Goal: Information Seeking & Learning: Learn about a topic

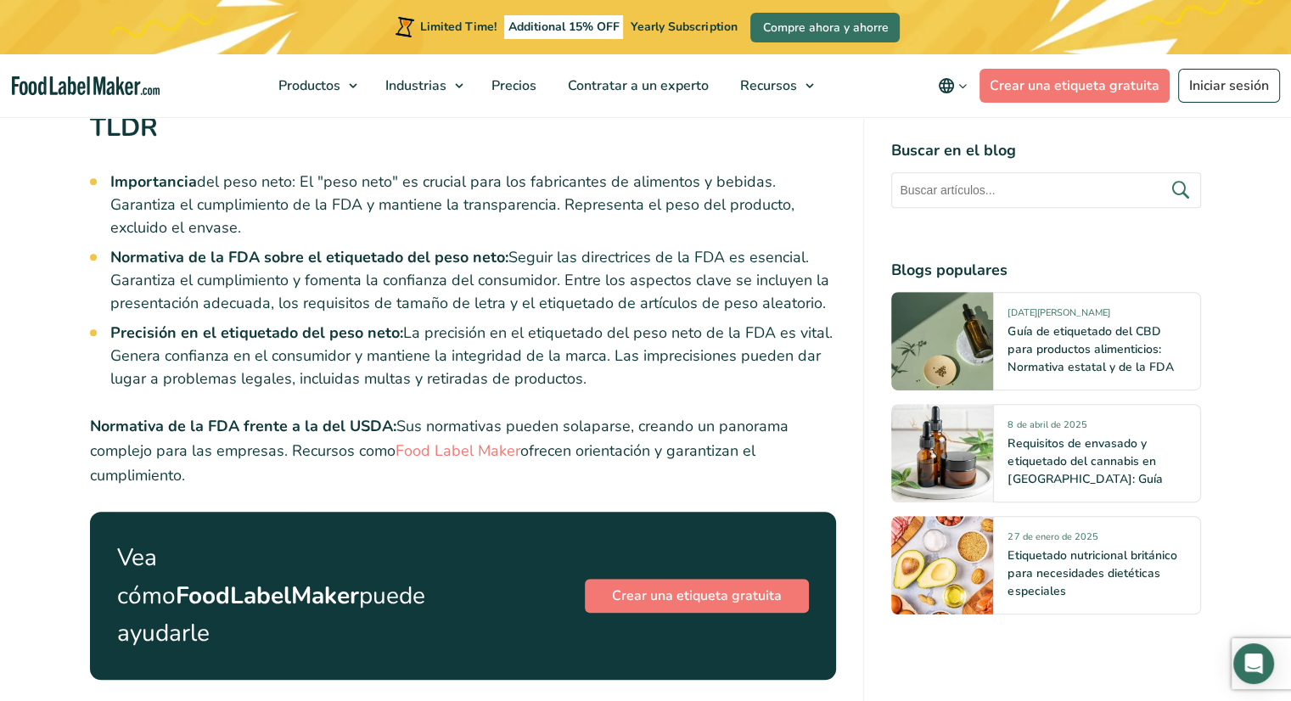
scroll to position [954, 0]
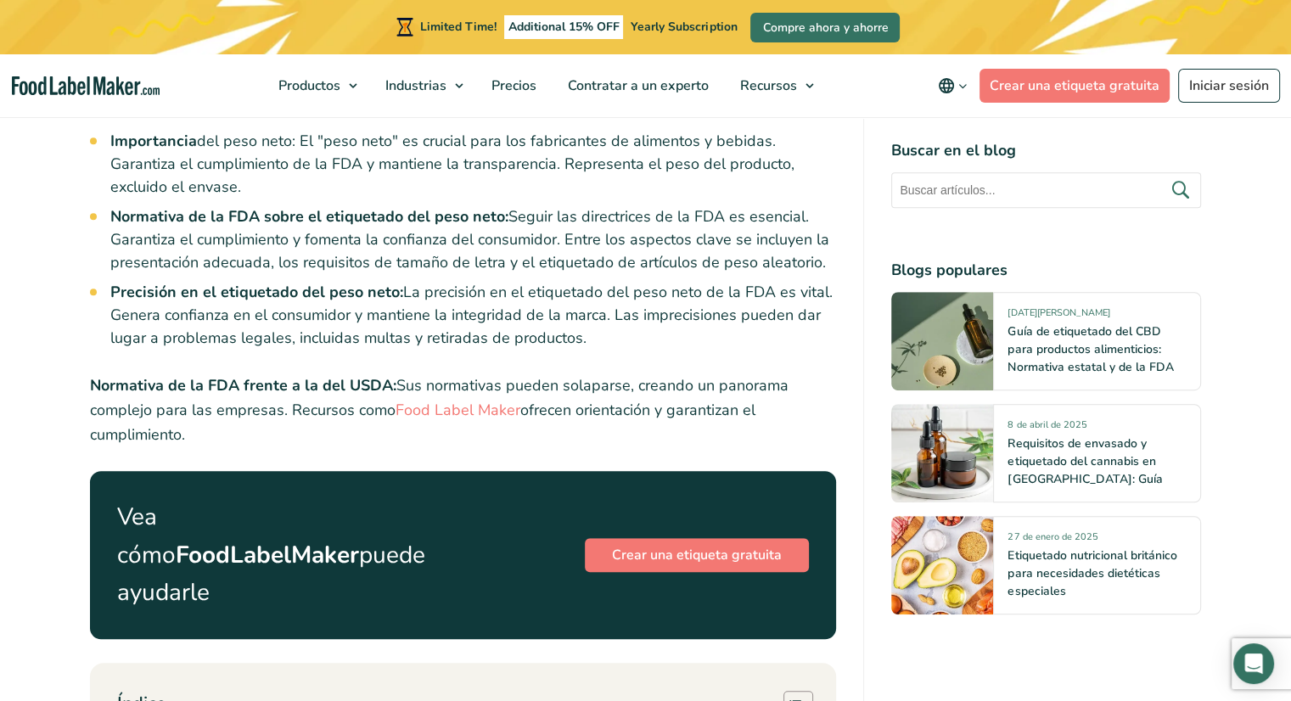
click at [778, 293] on li "Precisión en el etiquetado del peso neto: La precisión en el etiquetado del pes…" at bounding box center [473, 315] width 727 height 69
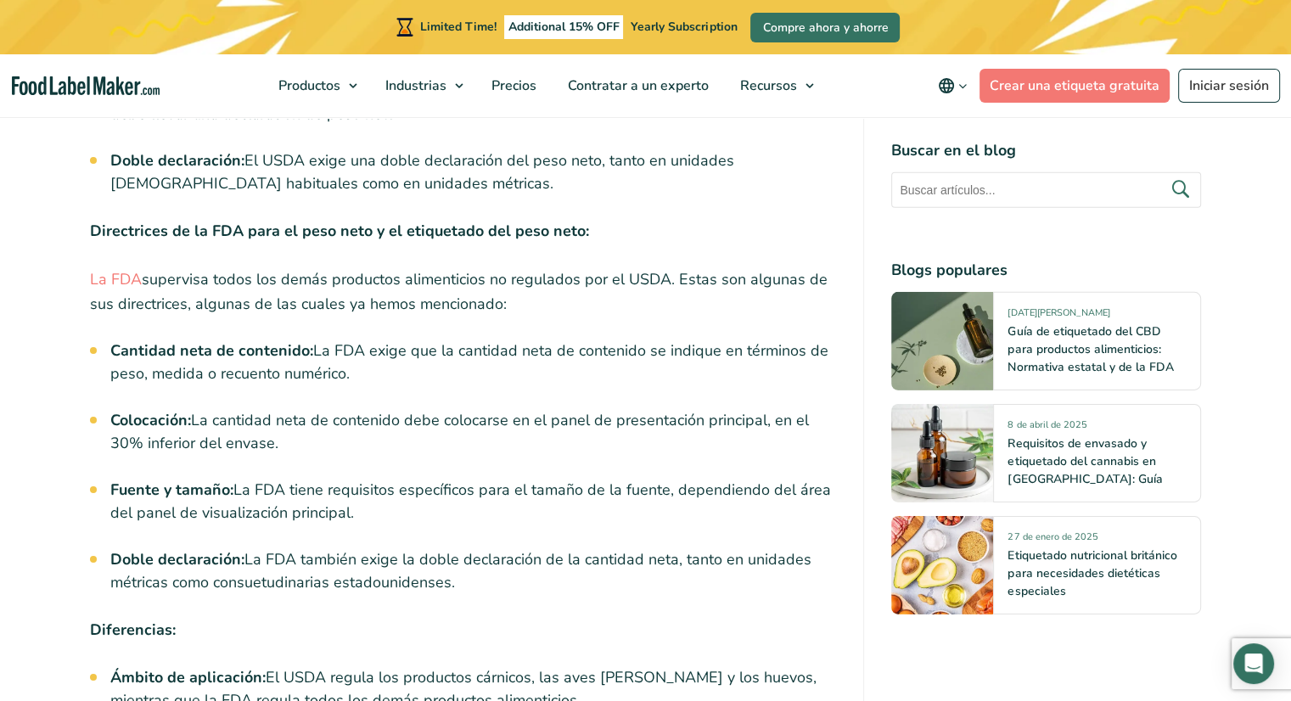
scroll to position [5307, 0]
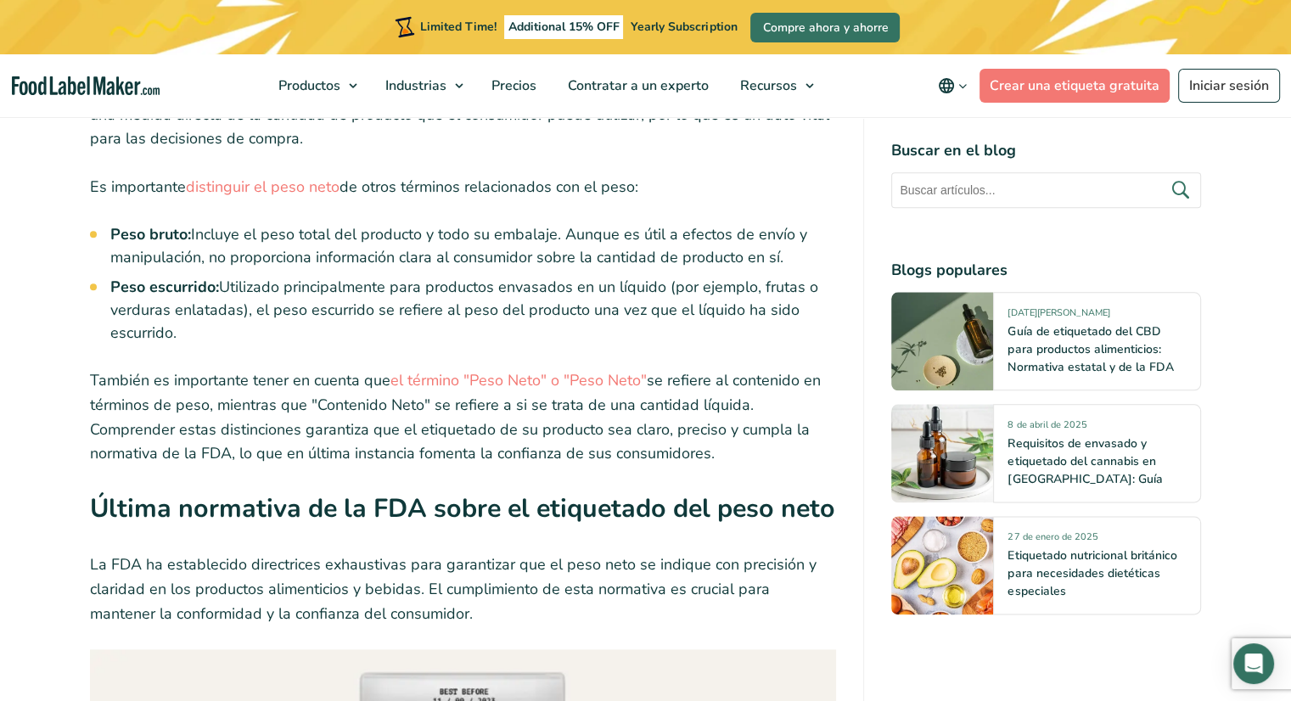
click at [577, 555] on p "La FDA ha establecido directrices exhaustivas para garantizar que el peso neto …" at bounding box center [463, 589] width 747 height 73
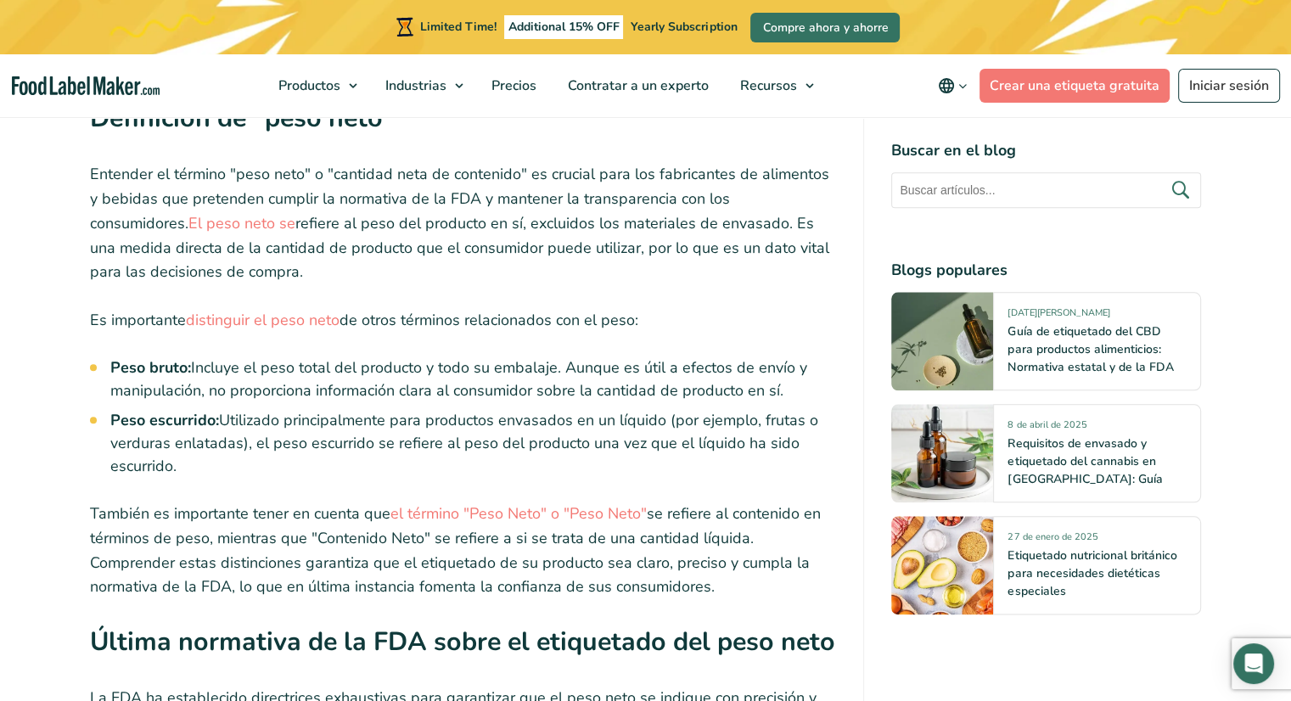
scroll to position [1841, 0]
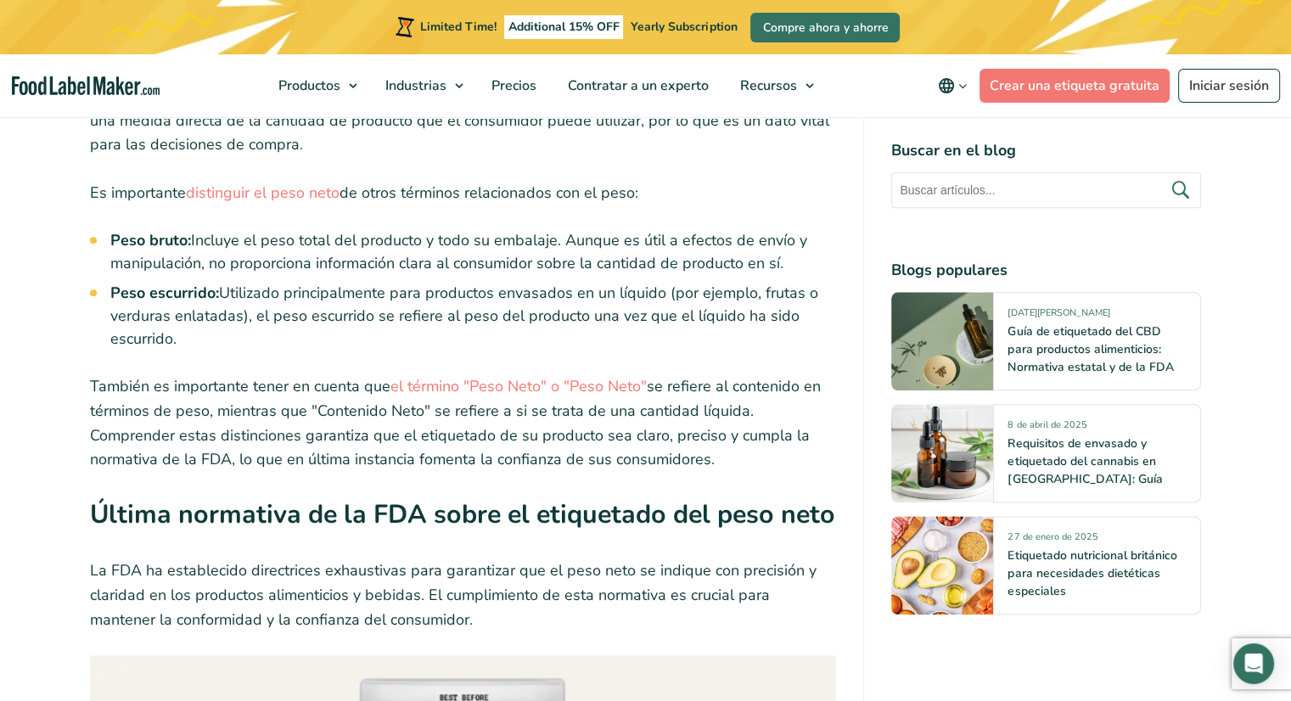
scroll to position [2060, 0]
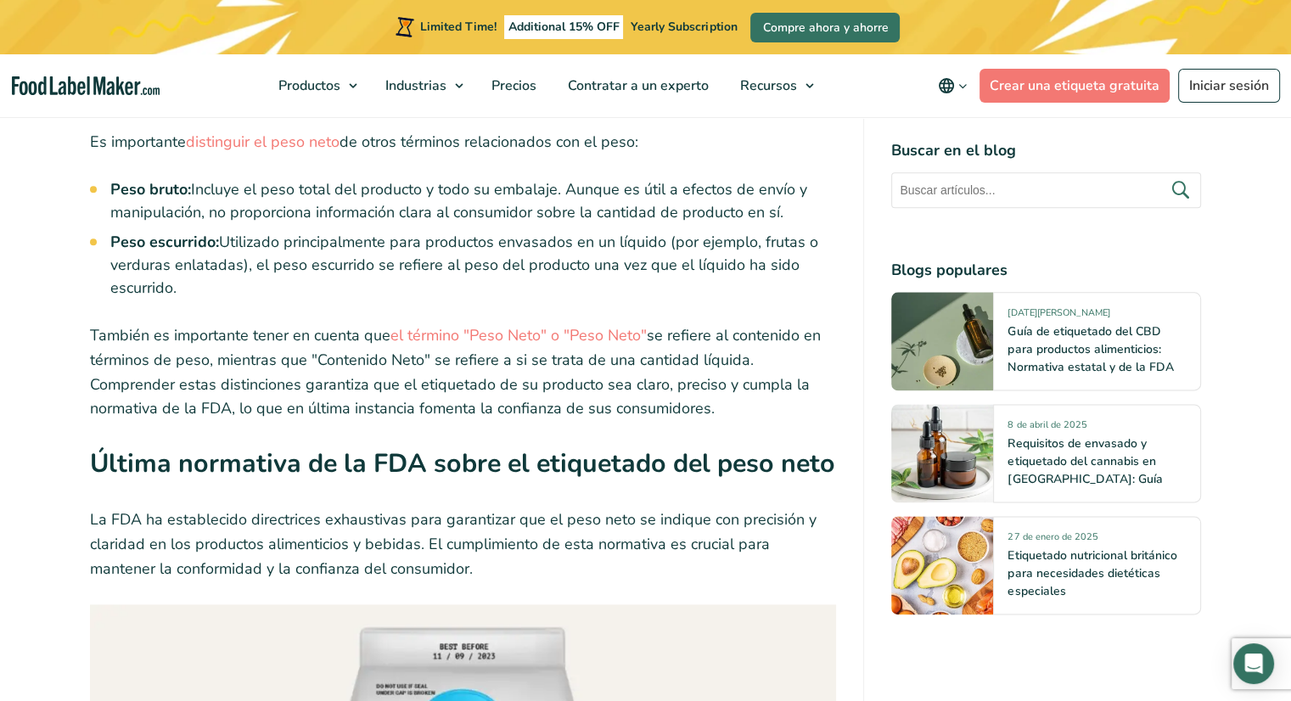
click at [788, 323] on p "También es importante tener en cuenta que el término "Peso Neto" o "Peso Neto" …" at bounding box center [463, 372] width 747 height 98
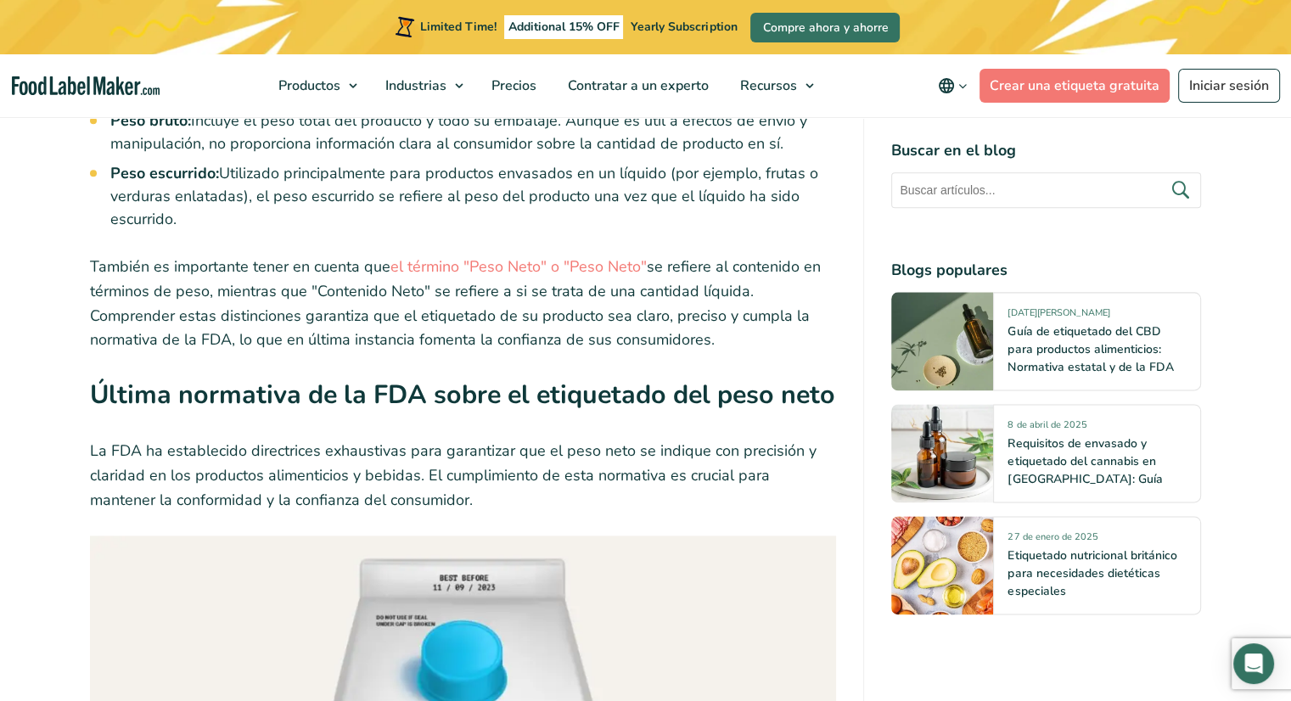
scroll to position [2129, 0]
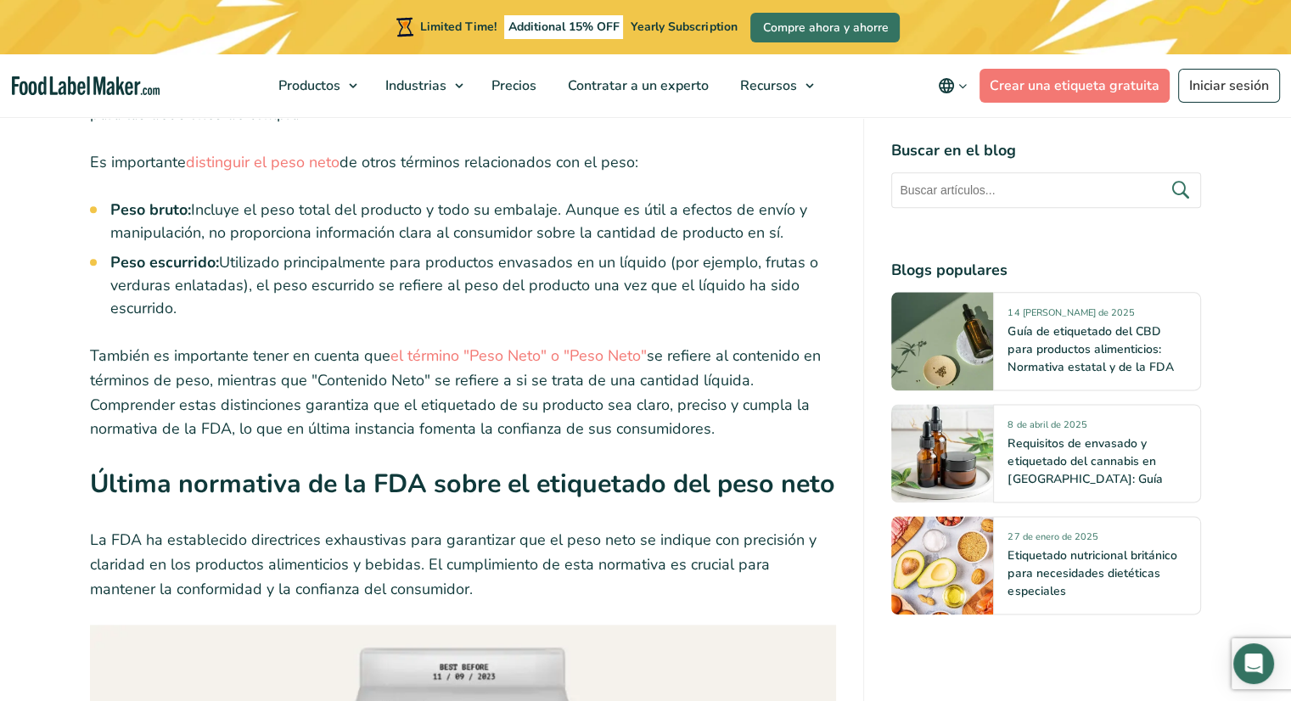
scroll to position [2040, 0]
click at [491, 259] on li "Peso escurrido: Utilizado principalmente para productos envasados en un líquido…" at bounding box center [473, 284] width 727 height 69
